Goal: Transaction & Acquisition: Purchase product/service

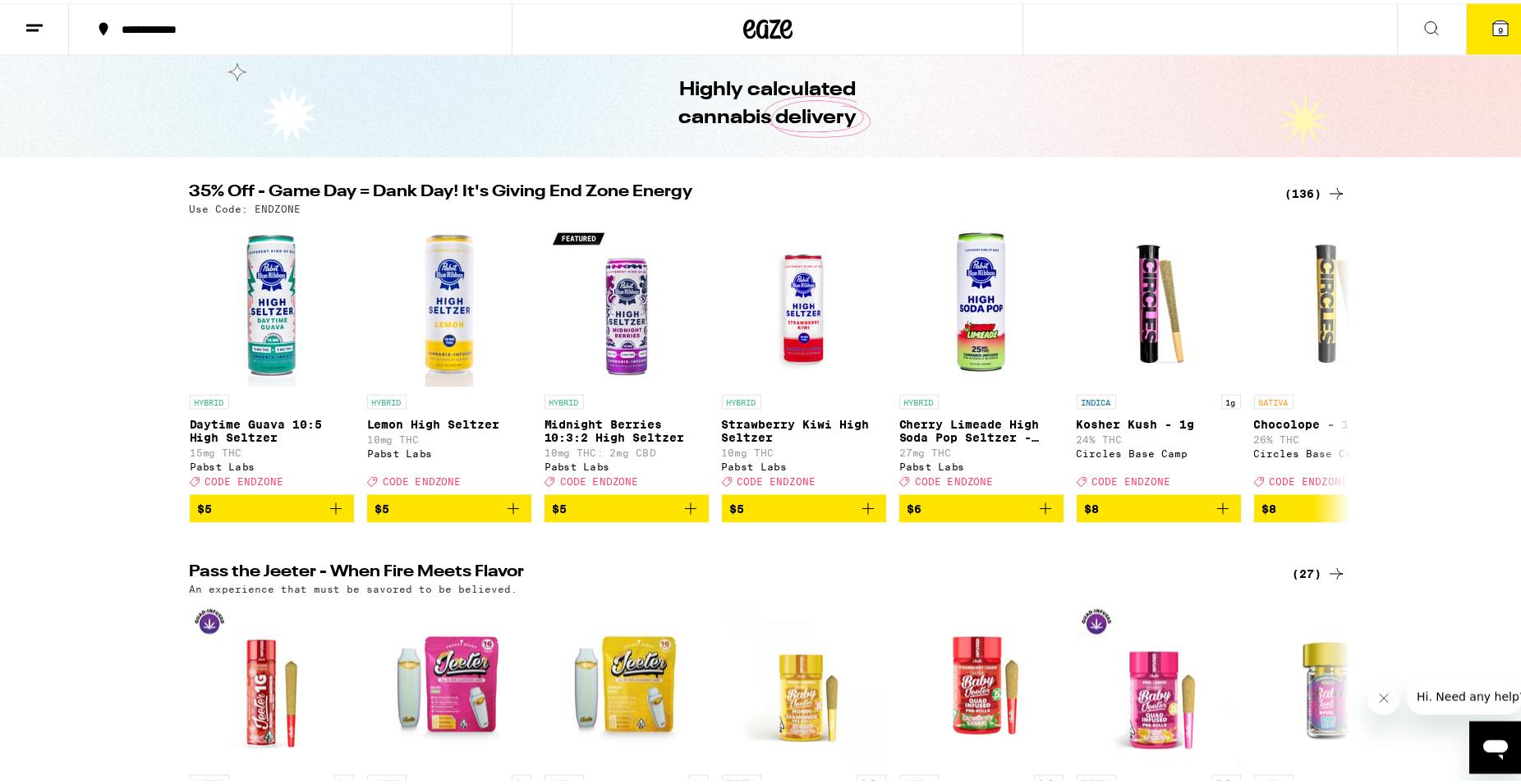
scroll to position [61, 0]
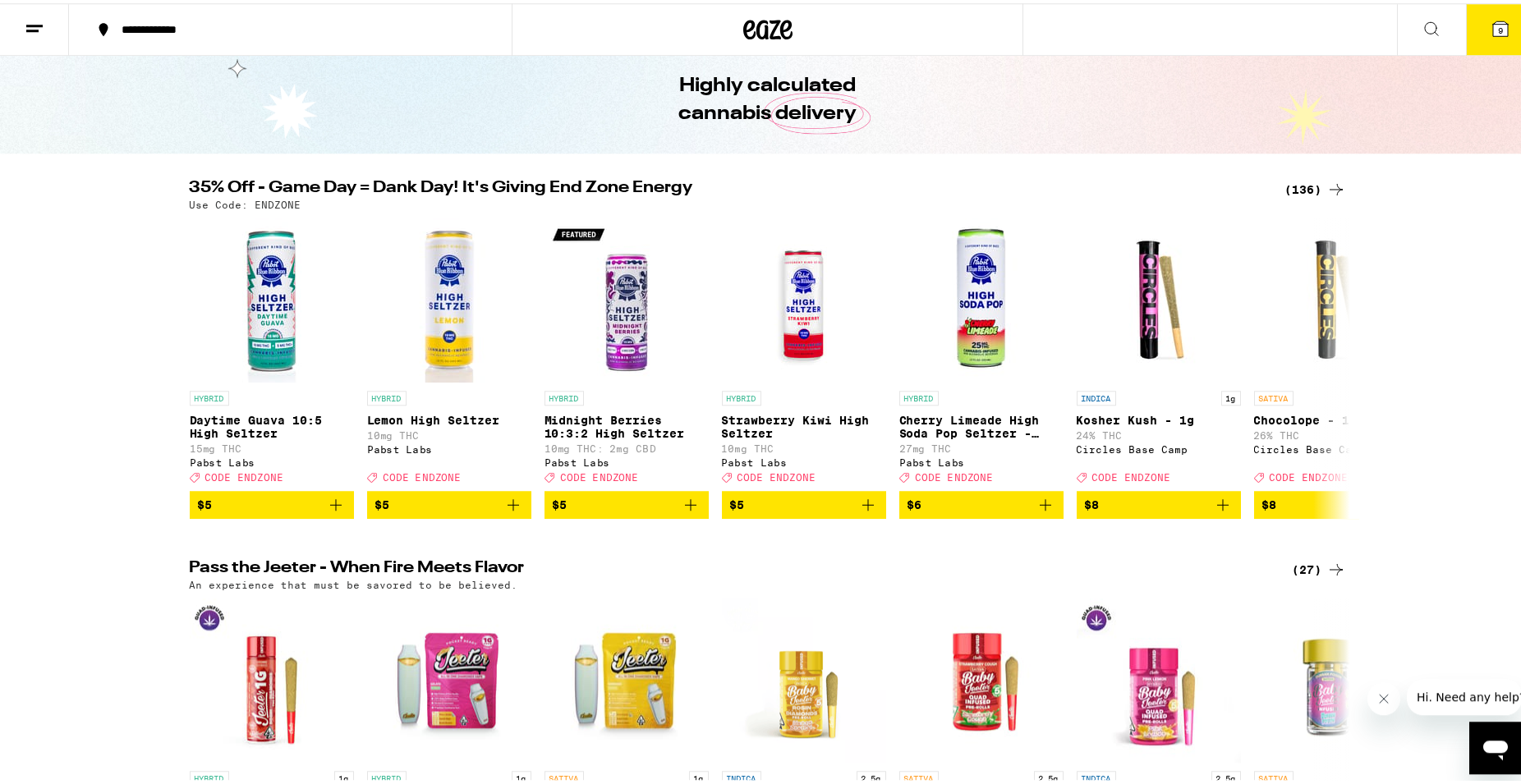
click at [1332, 183] on icon at bounding box center [1336, 186] width 20 height 20
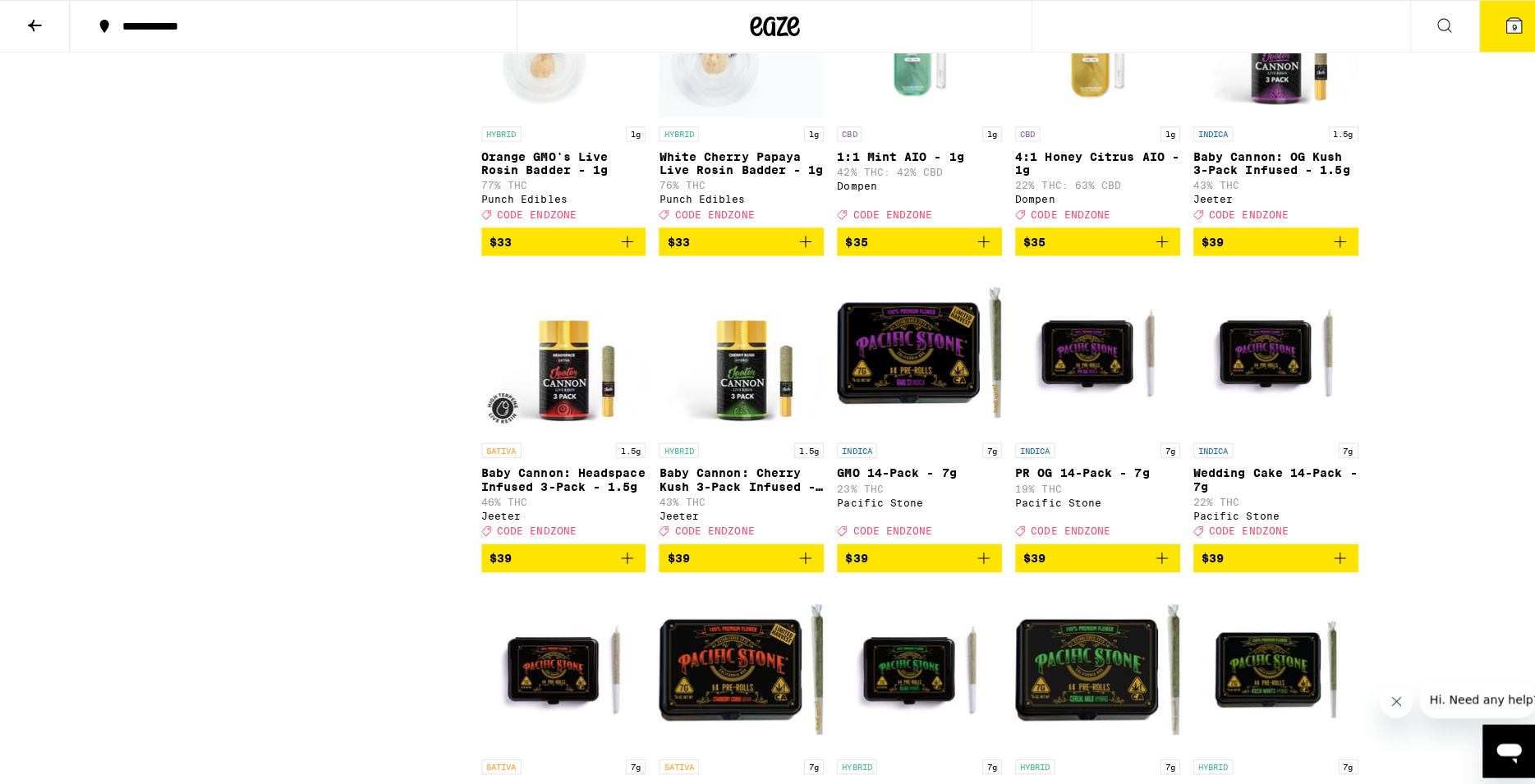
scroll to position [5927, 0]
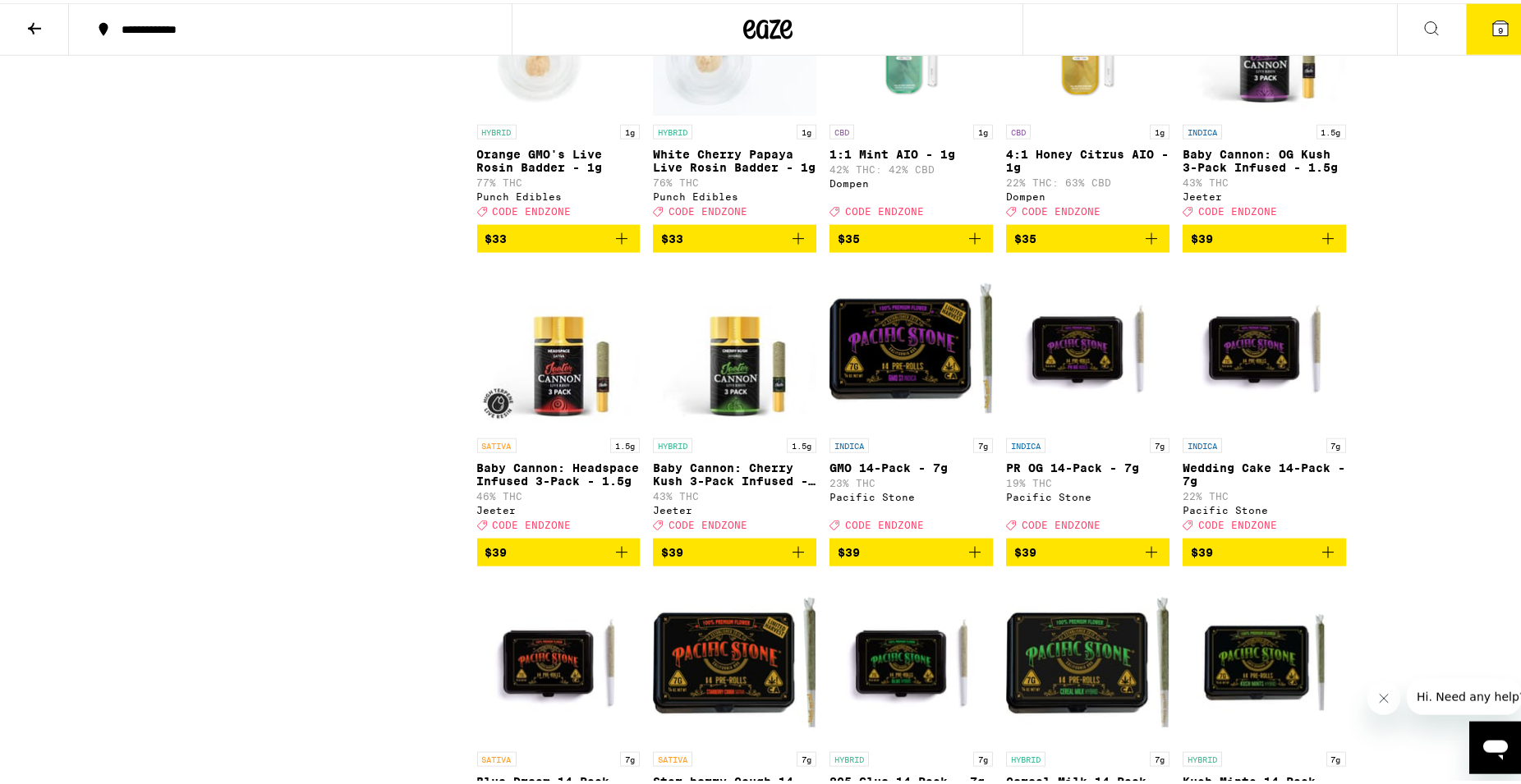
click at [1501, 32] on button "9" at bounding box center [1501, 26] width 69 height 51
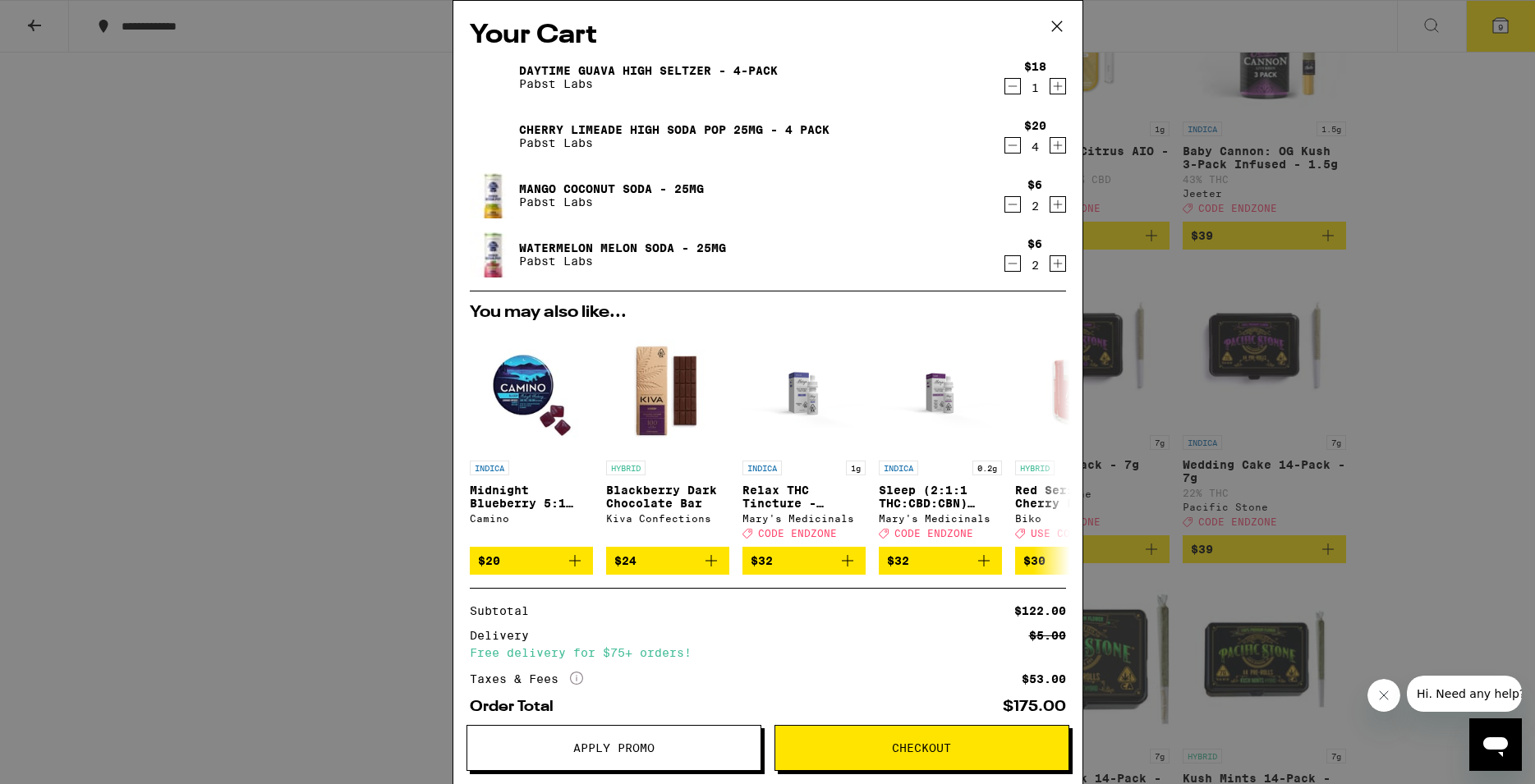
click at [655, 755] on button "Apply Promo" at bounding box center [613, 748] width 295 height 46
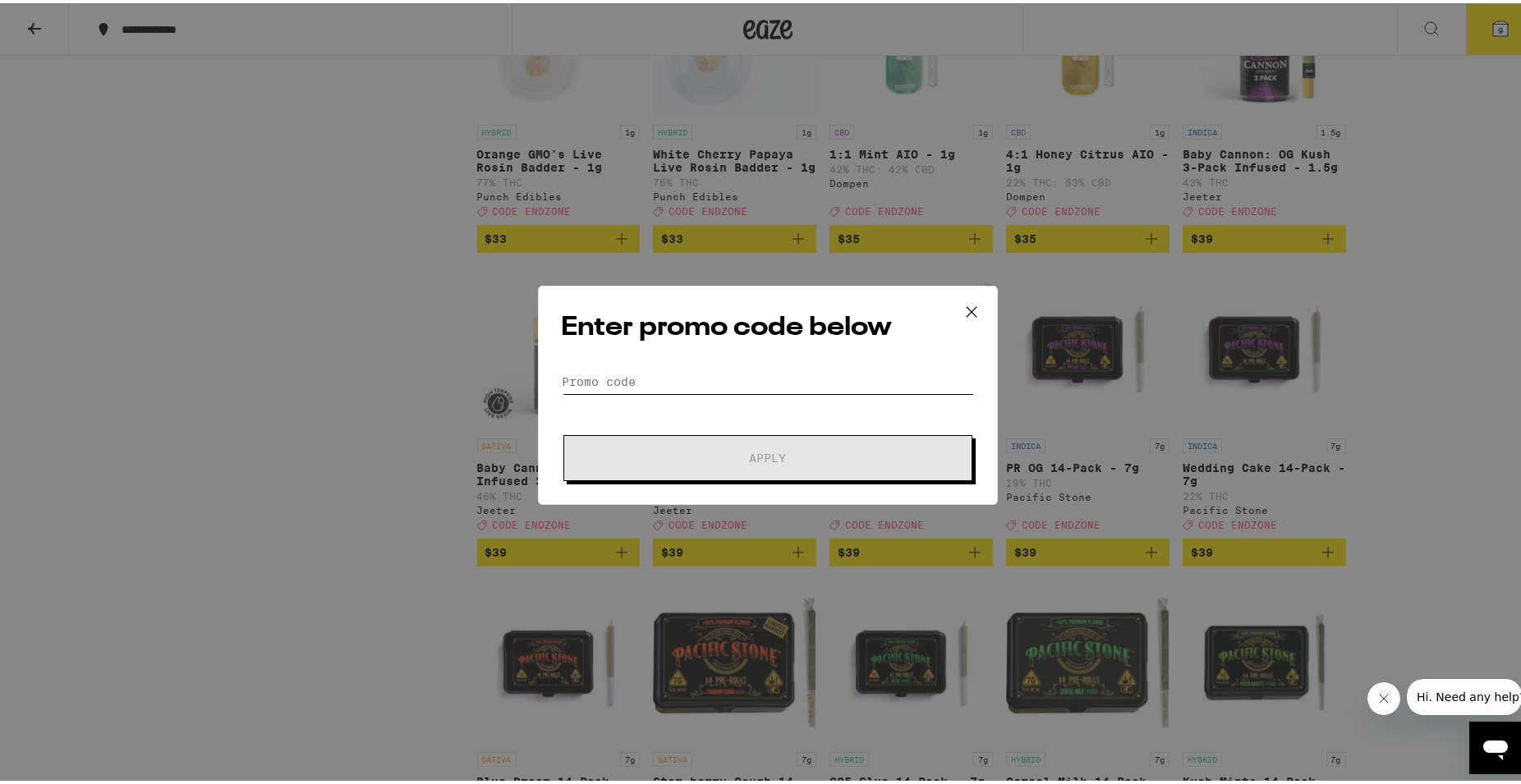
click at [692, 376] on input "Promo Code" at bounding box center [768, 379] width 412 height 24
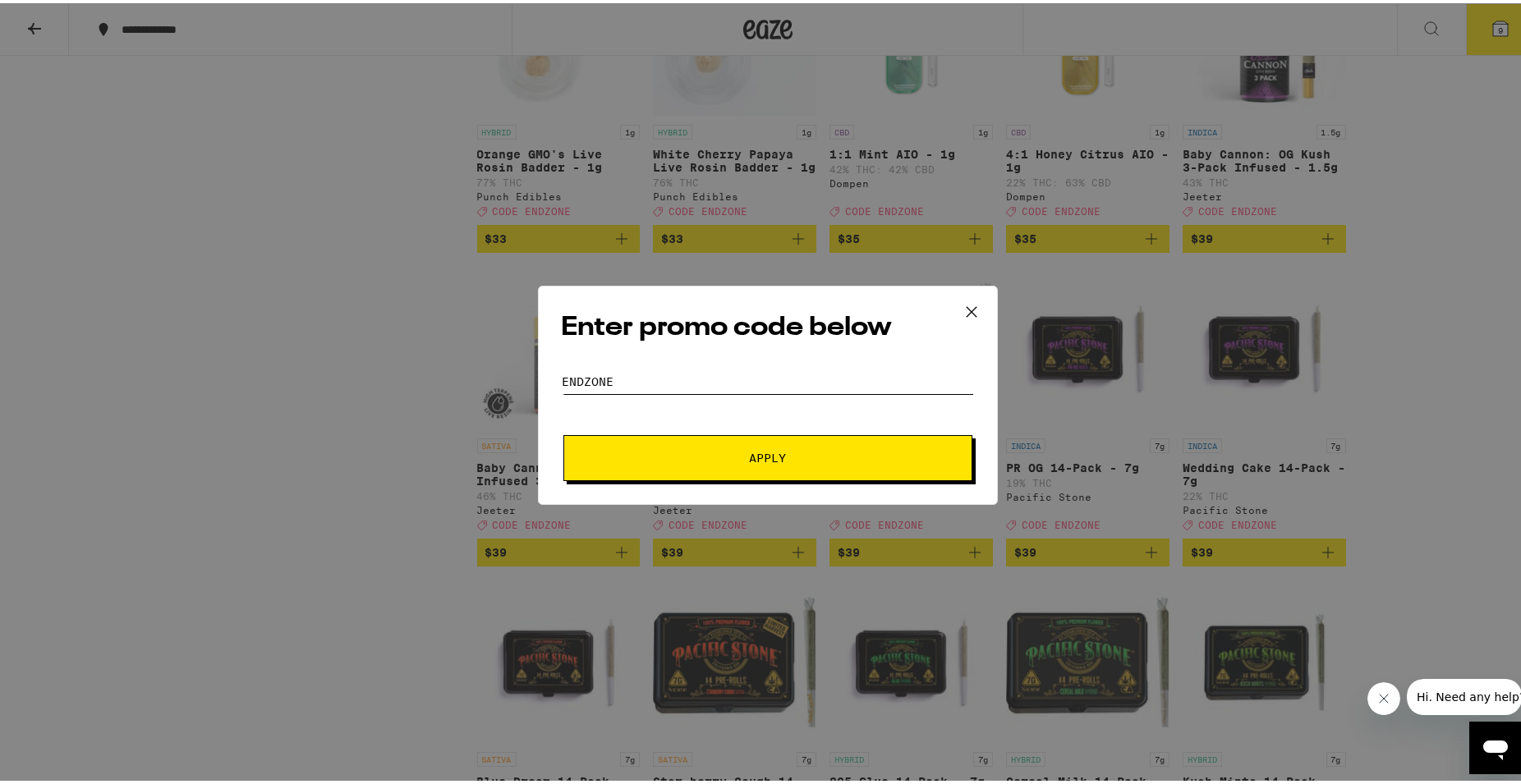
type input "ENDZONE"
click at [692, 449] on button "Apply" at bounding box center [768, 455] width 409 height 46
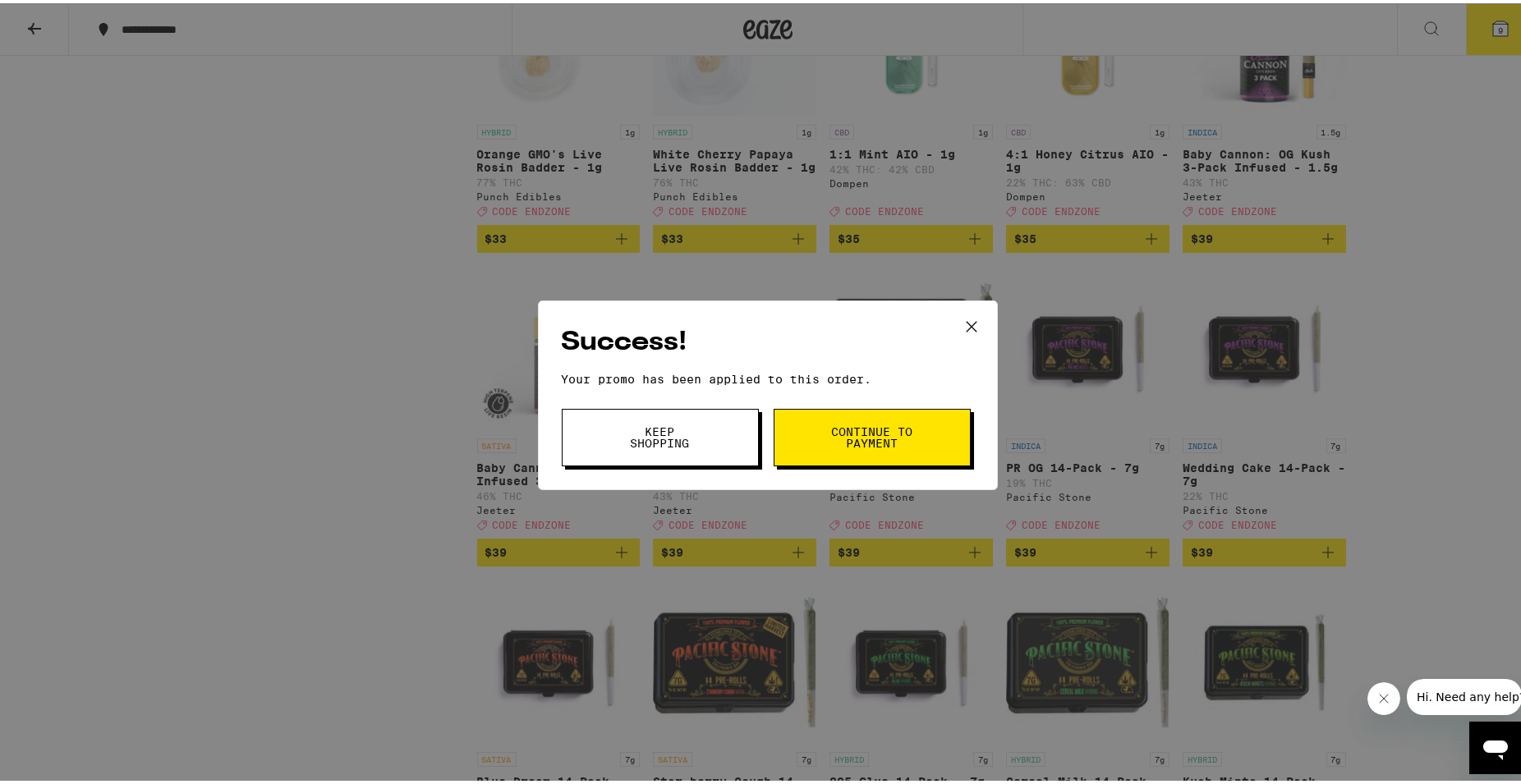
click at [963, 318] on icon at bounding box center [971, 324] width 25 height 24
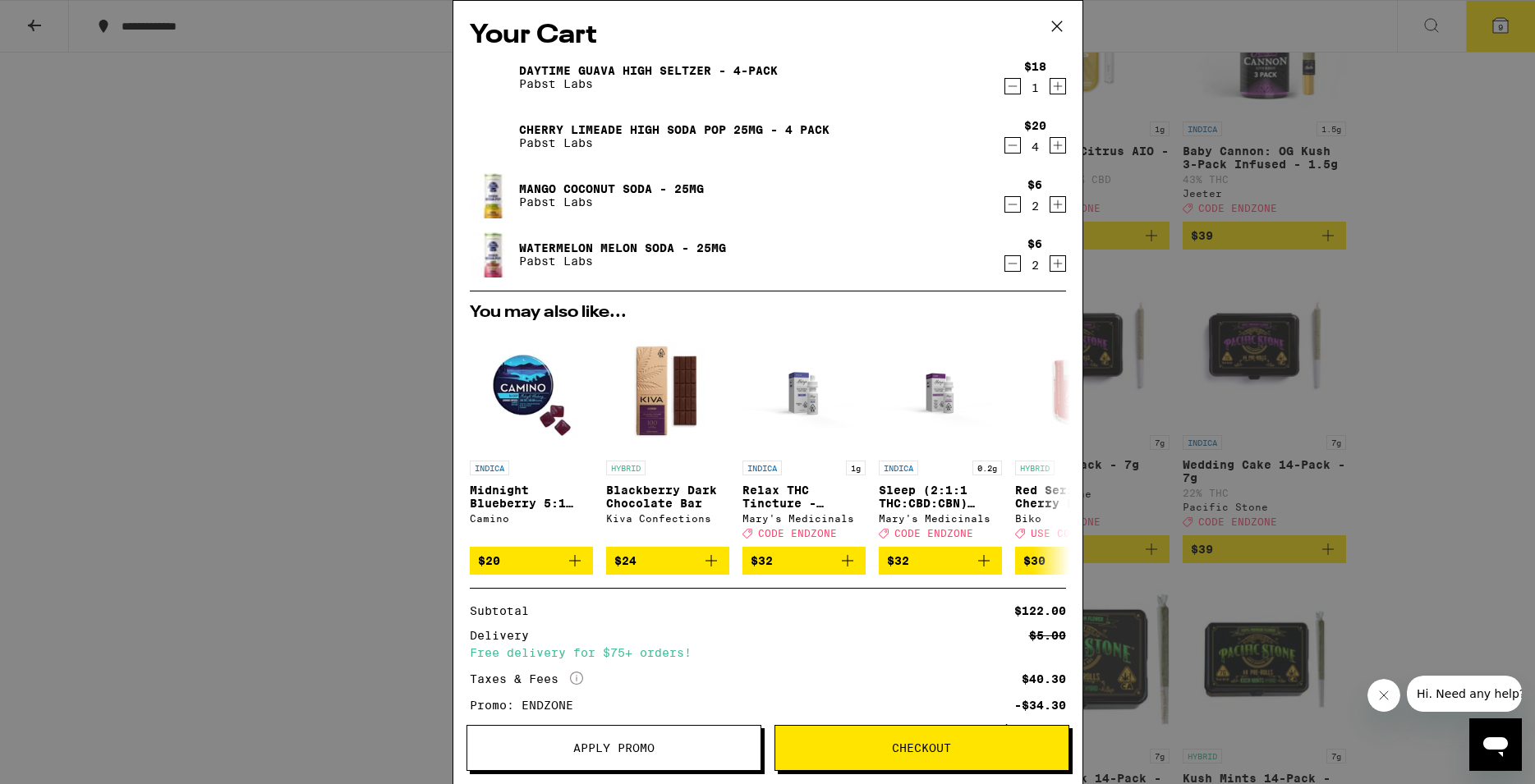
scroll to position [132, 0]
